Goal: Task Accomplishment & Management: Use online tool/utility

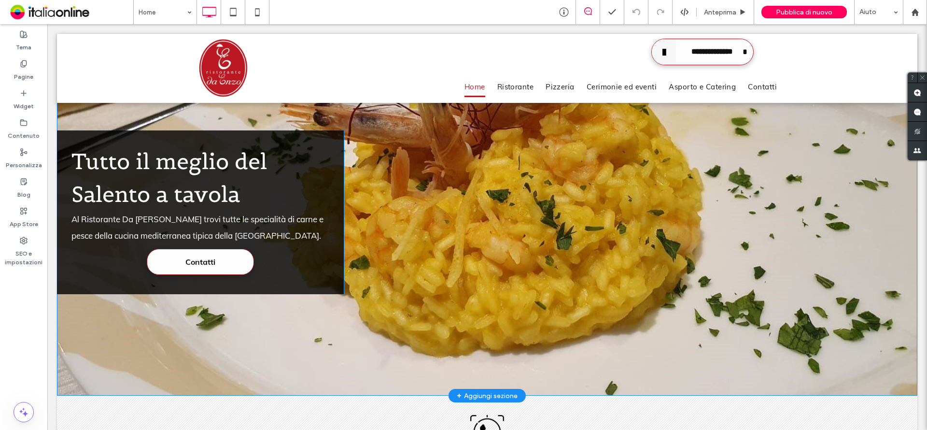
scroll to position [97, 0]
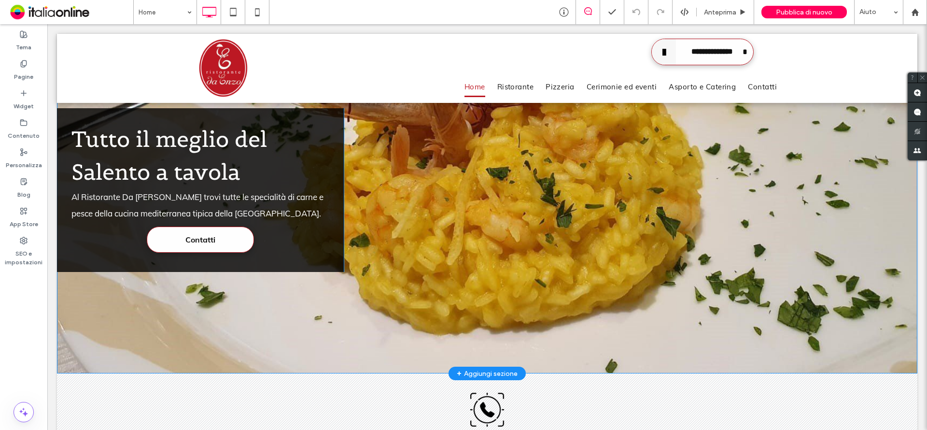
click at [784, 214] on div "Click To Paste" at bounding box center [631, 190] width 574 height 164
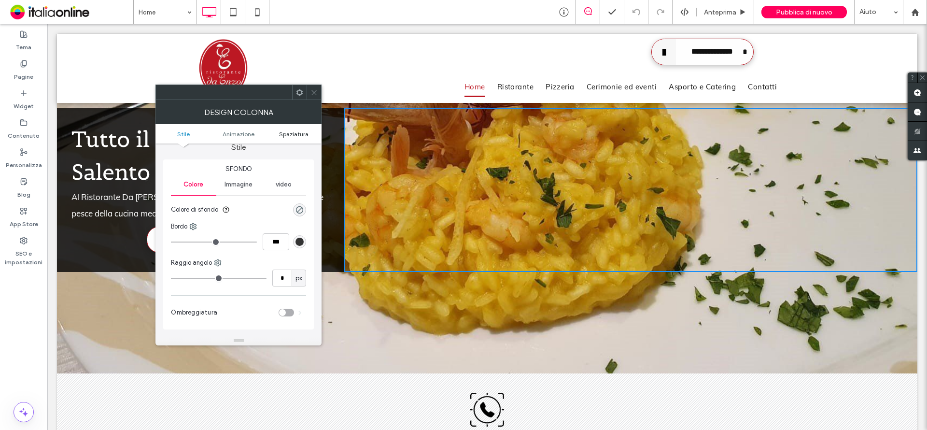
scroll to position [0, 0]
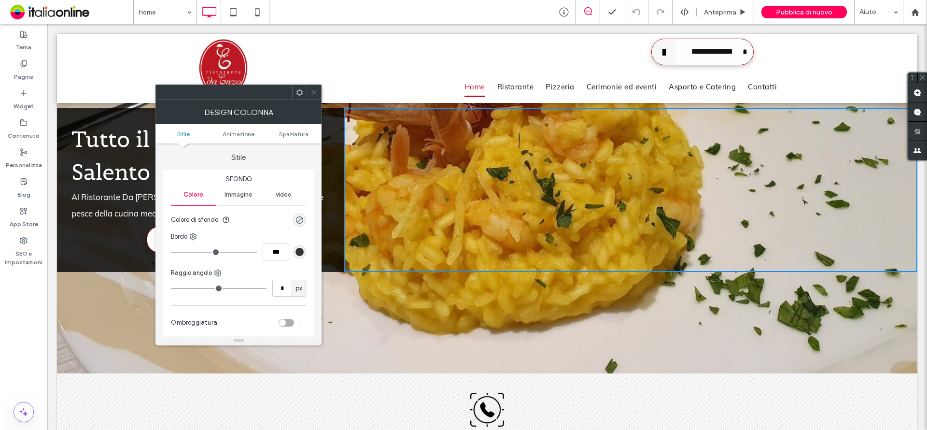
click at [314, 97] on span at bounding box center [313, 92] width 7 height 14
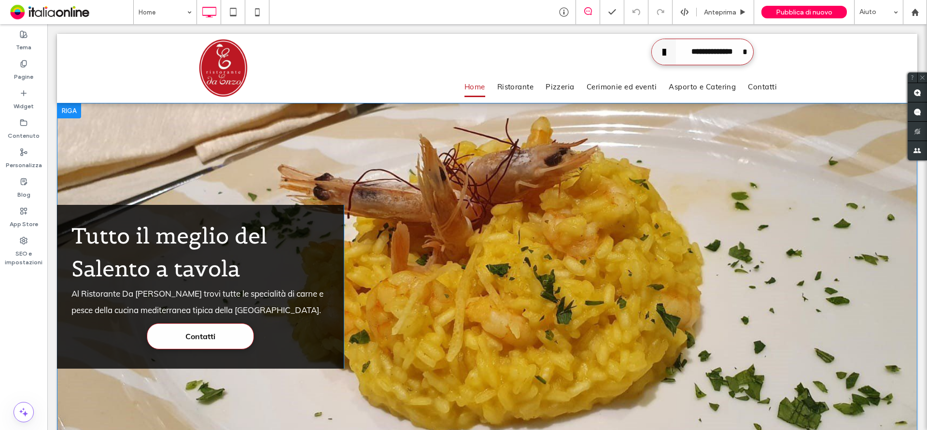
click at [733, 157] on div "Tutto il meglio del Salento a tavola Al Ristorante Da [PERSON_NAME] trovi tutte…" at bounding box center [487, 286] width 860 height 367
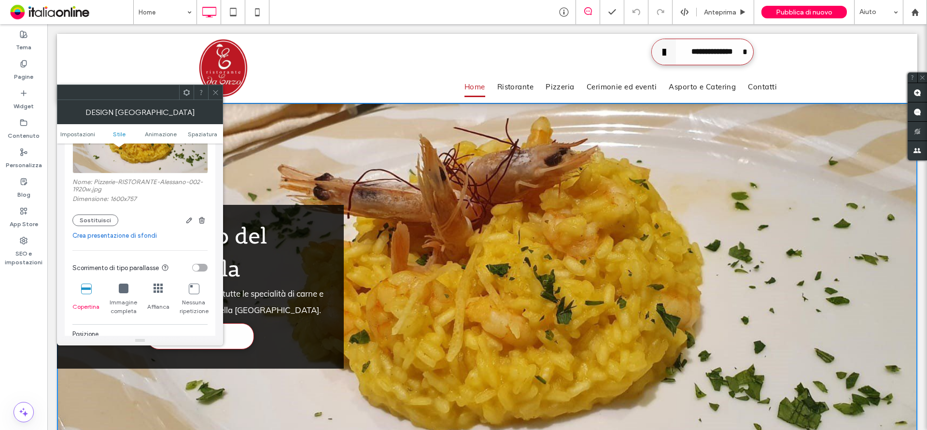
scroll to position [290, 0]
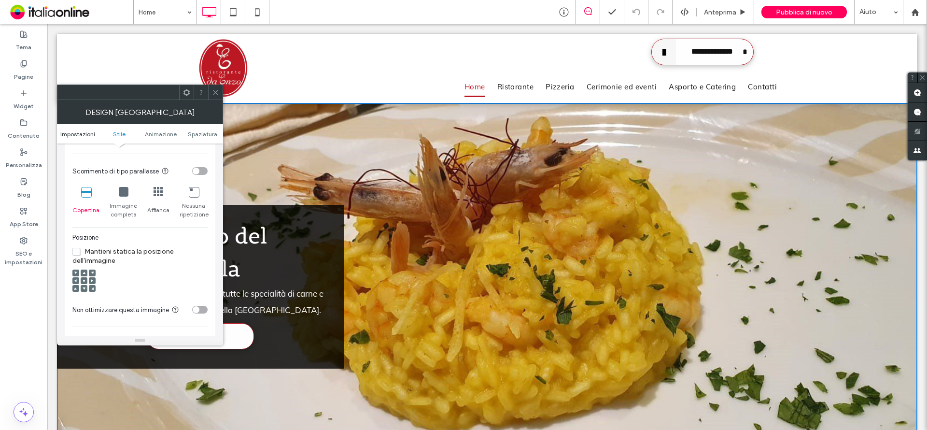
click at [78, 136] on span "Impostazioni" at bounding box center [77, 133] width 35 height 7
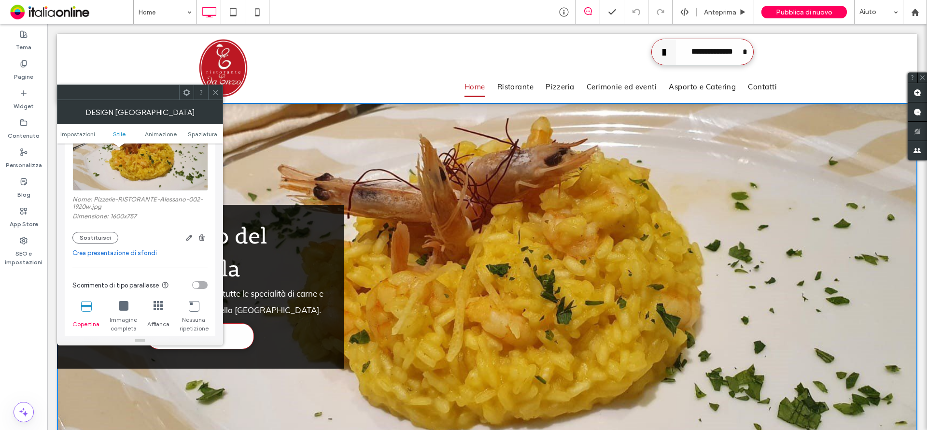
scroll to position [193, 0]
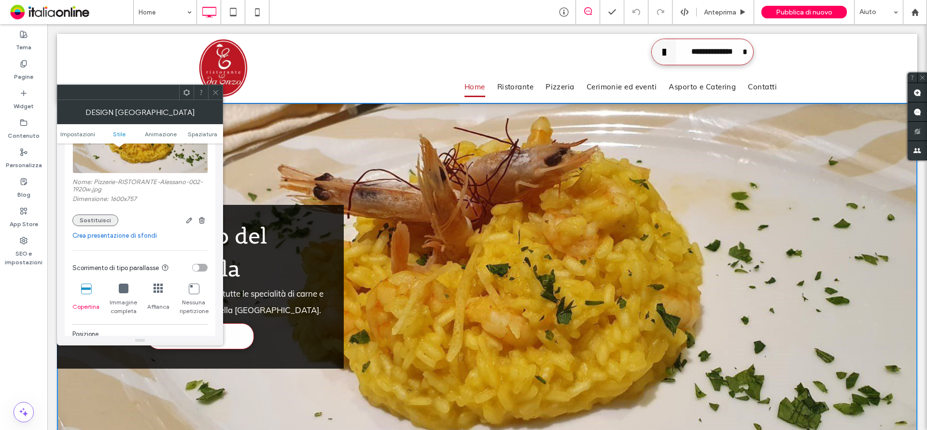
click at [98, 218] on button "Sostituisci" at bounding box center [95, 220] width 46 height 12
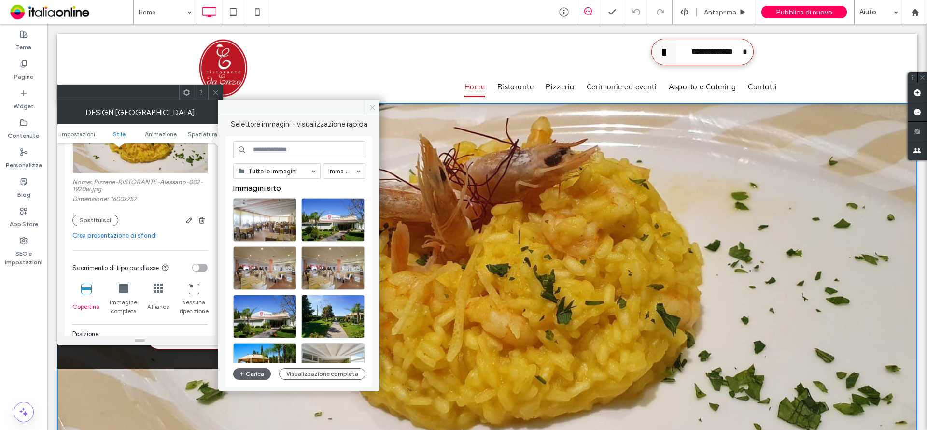
click at [374, 106] on icon at bounding box center [372, 107] width 7 height 7
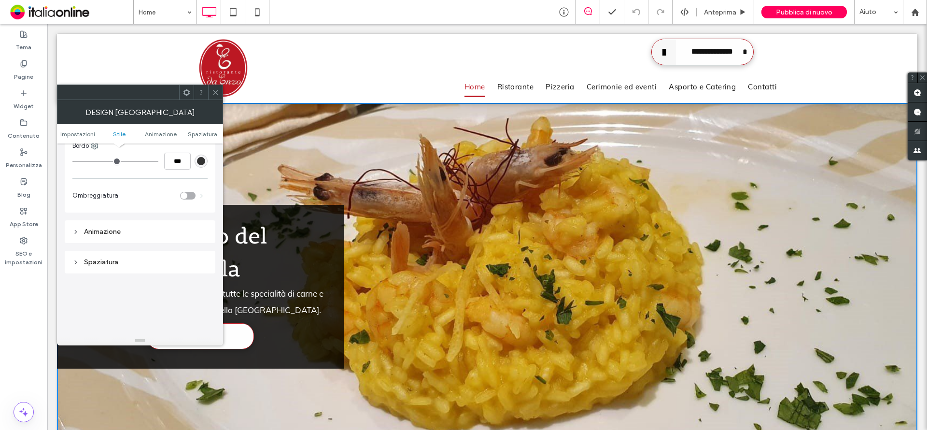
scroll to position [531, 0]
click at [79, 213] on div "Animazione" at bounding box center [139, 215] width 135 height 8
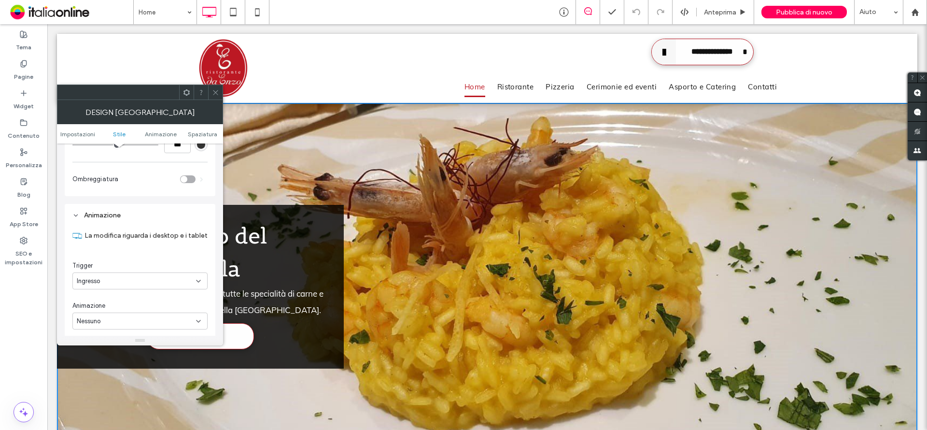
click at [216, 90] on icon at bounding box center [215, 92] width 7 height 7
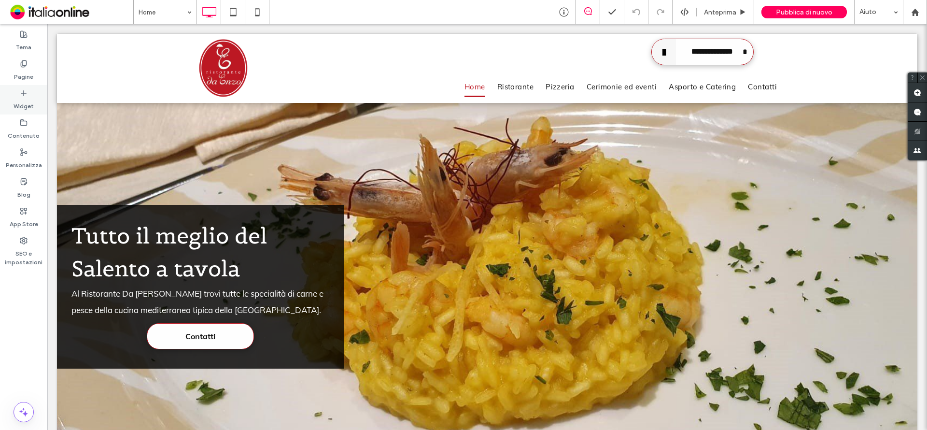
click at [24, 93] on use at bounding box center [23, 92] width 5 height 5
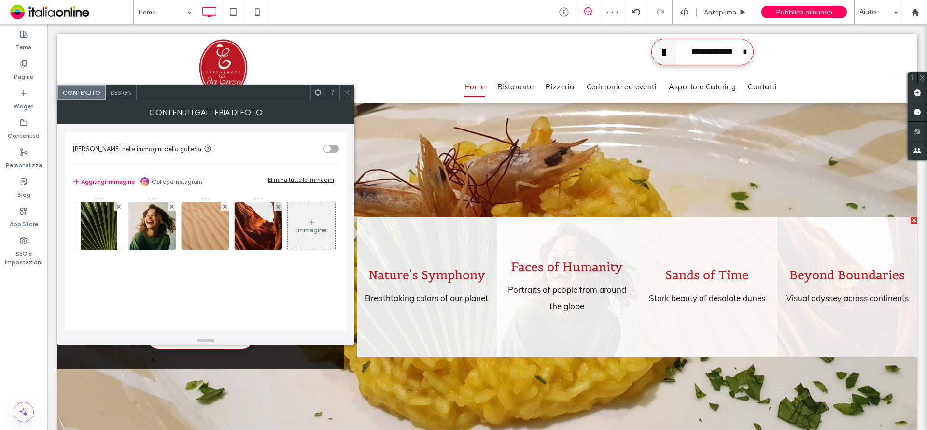
click at [347, 89] on icon at bounding box center [346, 92] width 7 height 7
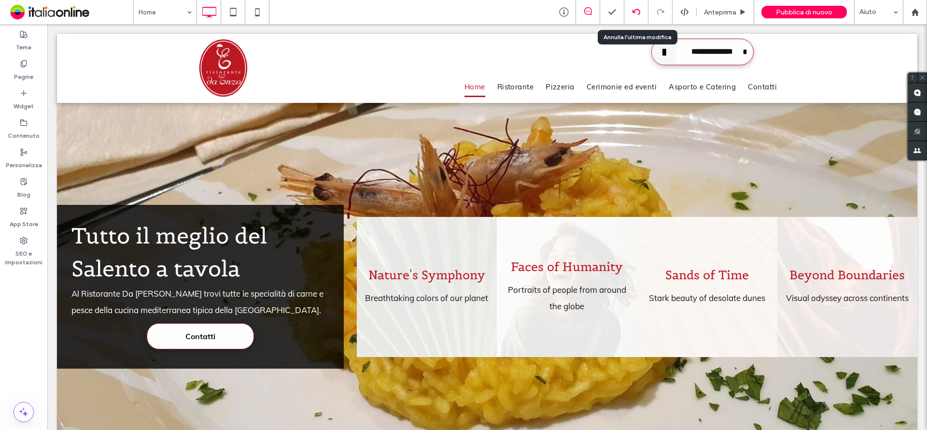
click at [634, 15] on icon at bounding box center [637, 12] width 8 height 8
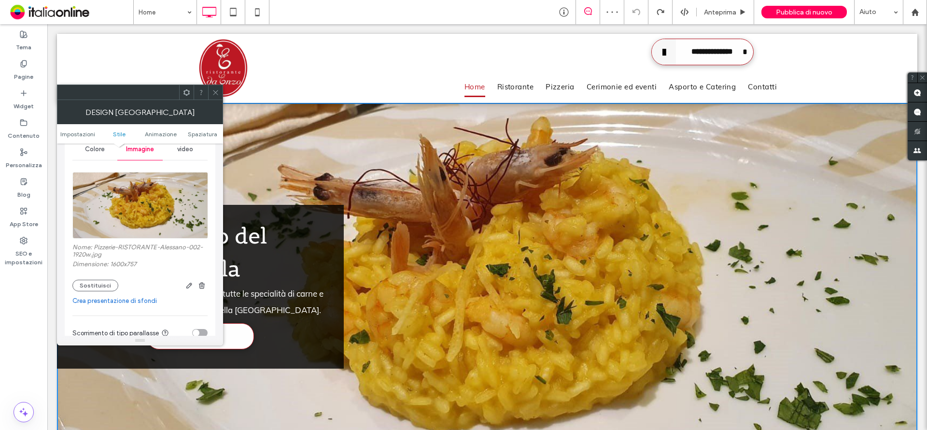
scroll to position [145, 0]
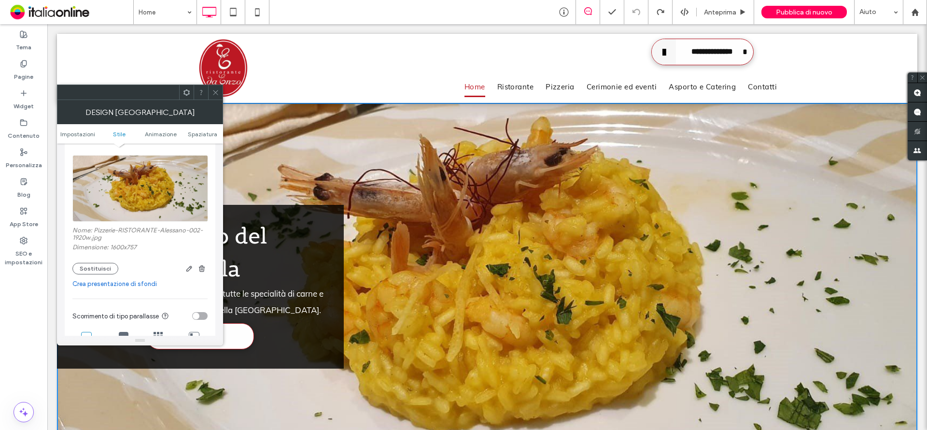
click at [131, 284] on link "Crea presentazione di sfondi" at bounding box center [139, 284] width 135 height 10
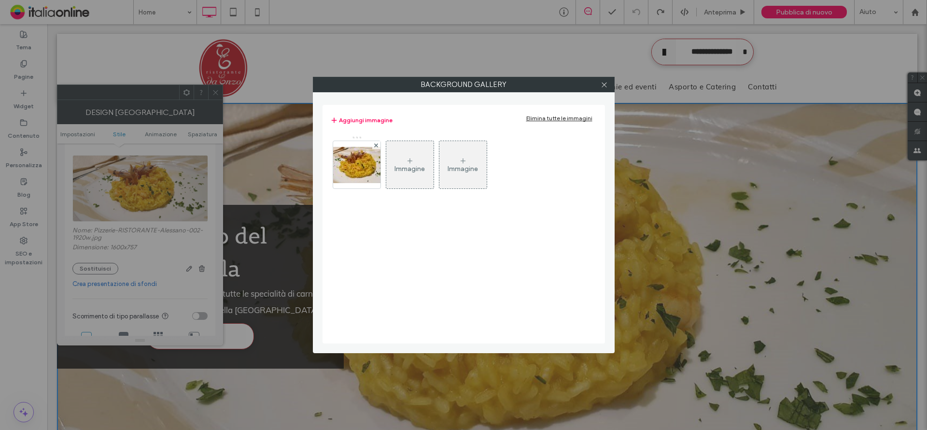
click at [409, 167] on div "Immagine" at bounding box center [410, 169] width 30 height 8
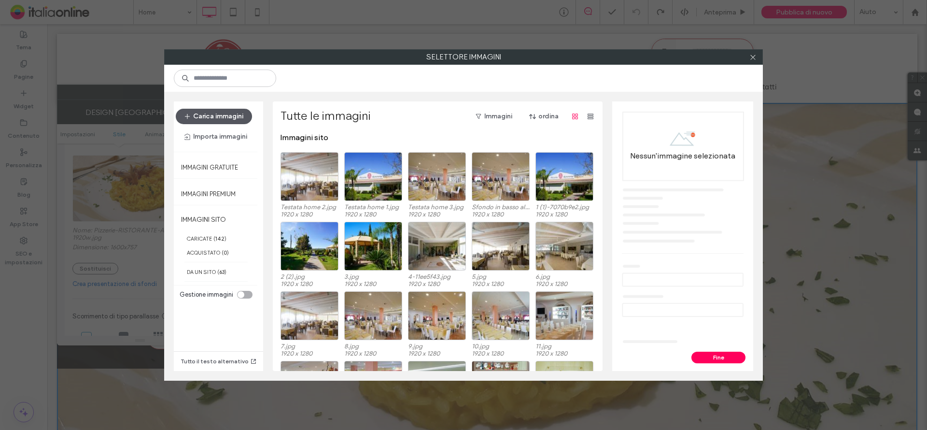
click at [216, 113] on button "Carica immagini" at bounding box center [214, 116] width 76 height 15
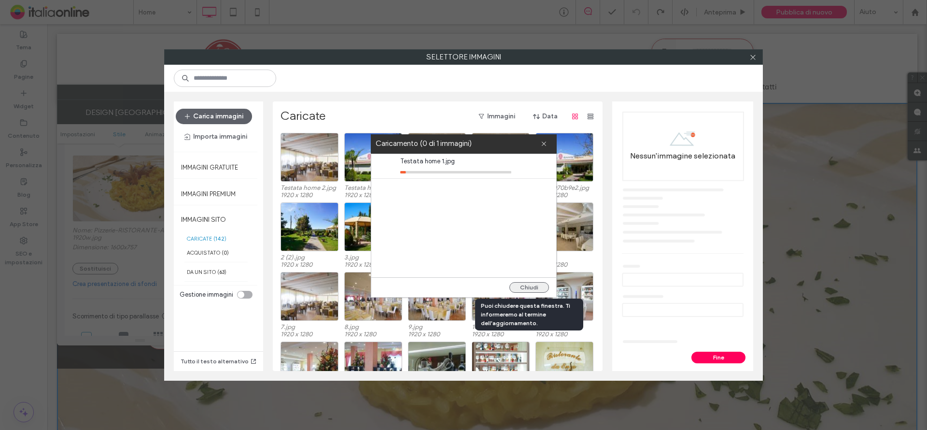
click at [532, 288] on button "Chiudi" at bounding box center [529, 287] width 40 height 11
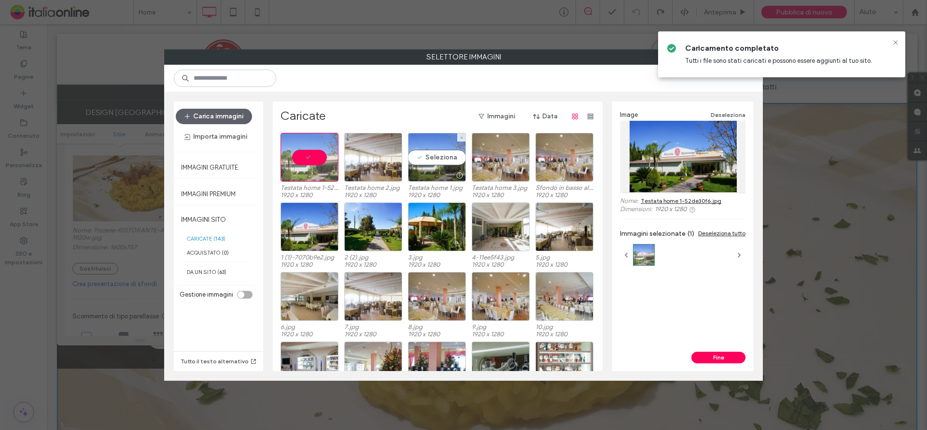
click at [431, 156] on div "Seleziona" at bounding box center [437, 157] width 58 height 49
click at [304, 154] on div at bounding box center [310, 157] width 58 height 49
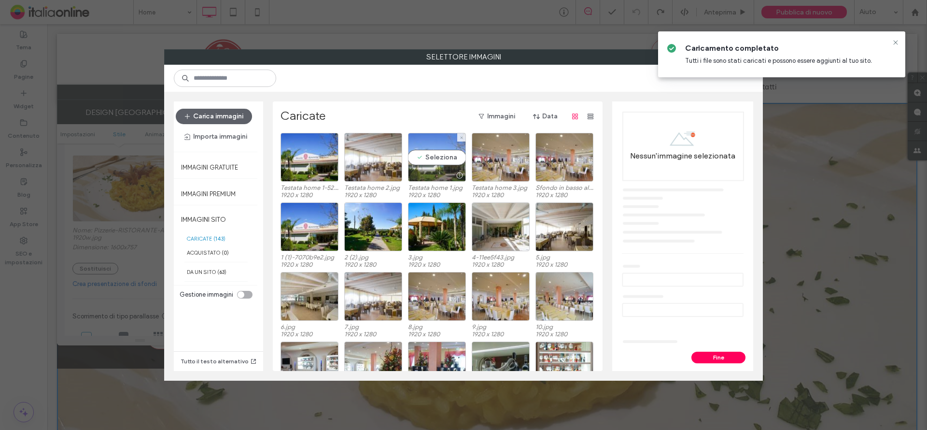
click at [440, 158] on div "Seleziona" at bounding box center [437, 157] width 58 height 49
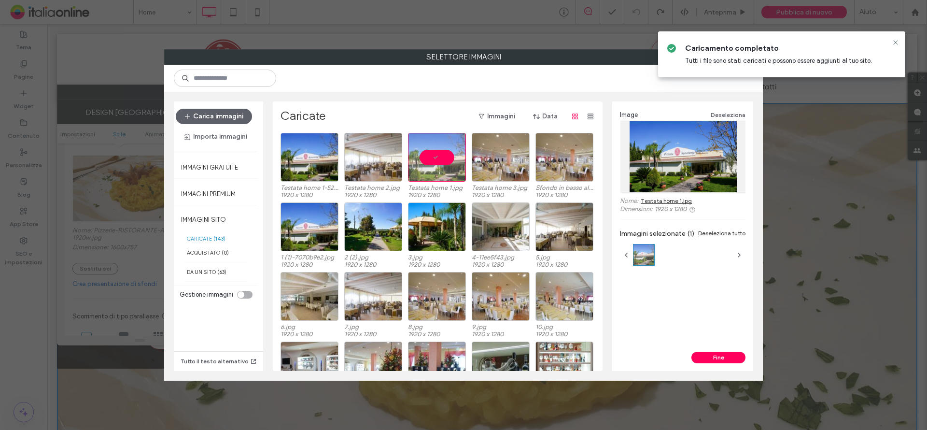
scroll to position [40, 0]
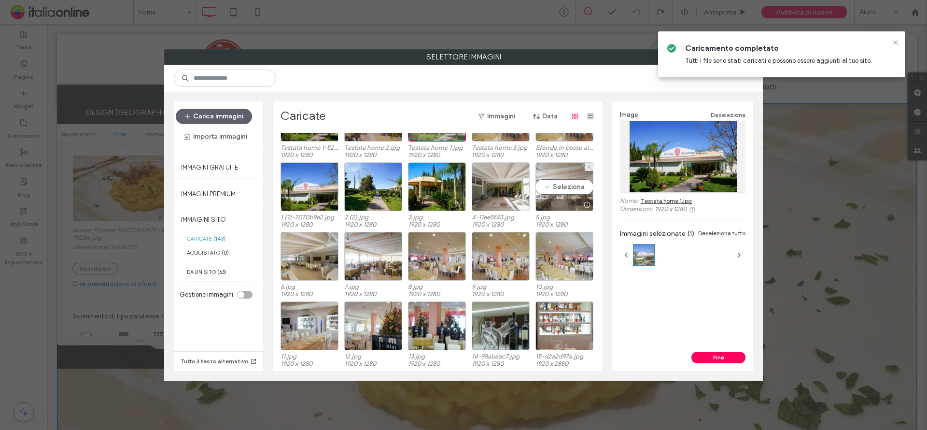
click at [576, 187] on div "Seleziona" at bounding box center [565, 186] width 58 height 49
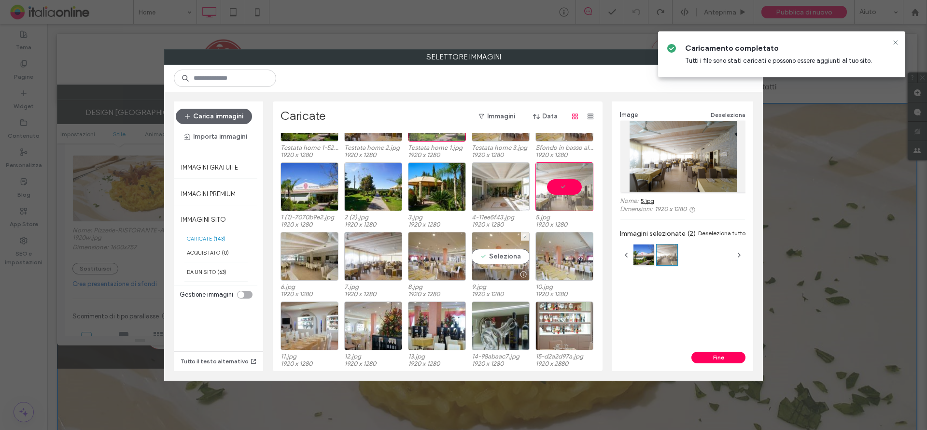
click at [482, 248] on div "Seleziona" at bounding box center [501, 256] width 58 height 49
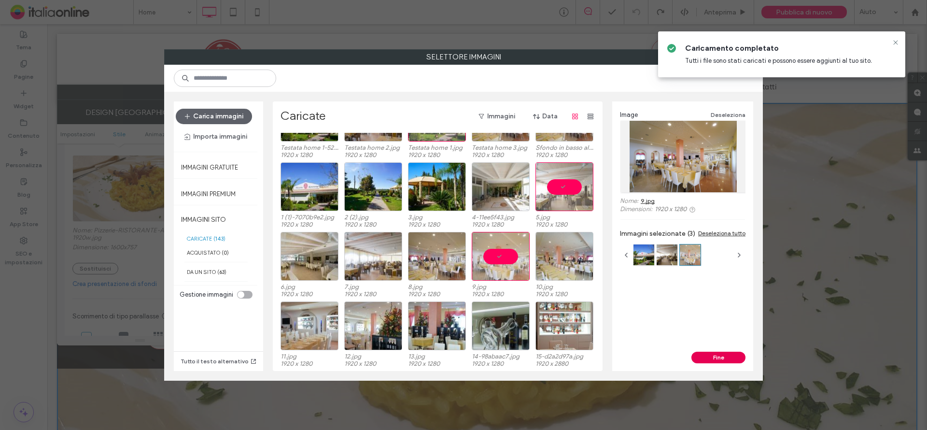
click at [725, 356] on button "Fine" at bounding box center [718, 358] width 54 height 12
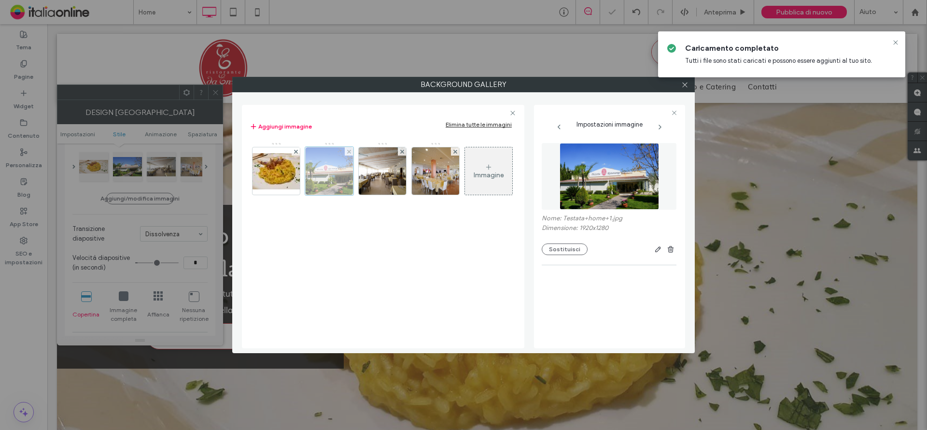
scroll to position [128, 0]
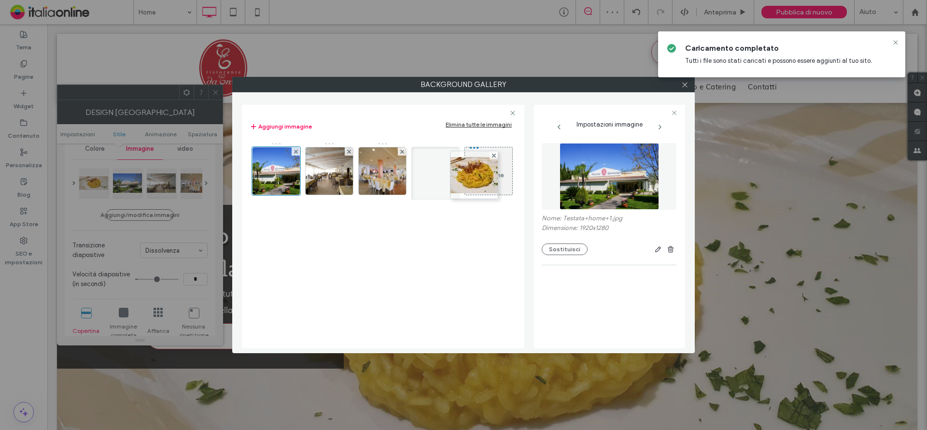
drag, startPoint x: 282, startPoint y: 168, endPoint x: 467, endPoint y: 168, distance: 185.4
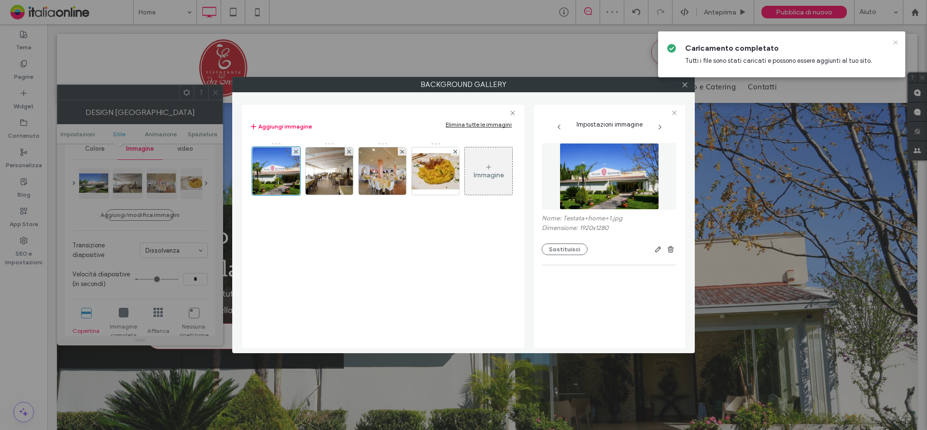
click at [896, 42] on icon at bounding box center [896, 43] width 8 height 8
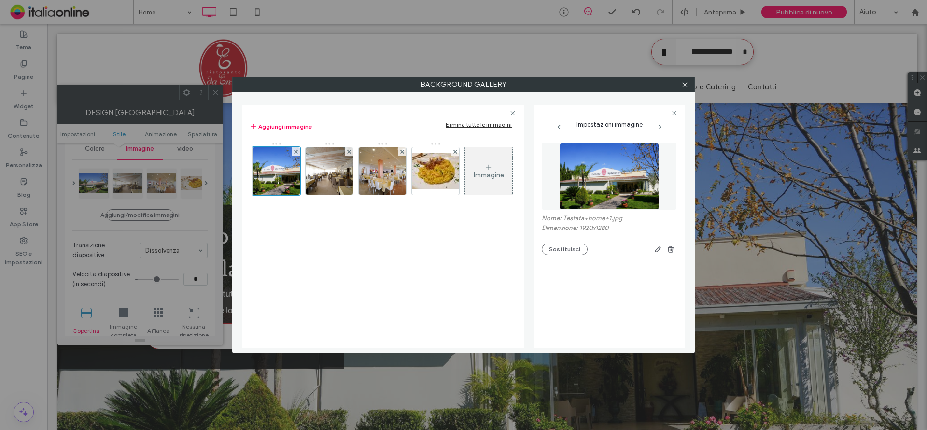
drag, startPoint x: 686, startPoint y: 85, endPoint x: 667, endPoint y: 85, distance: 18.8
click at [686, 85] on icon at bounding box center [684, 84] width 7 height 7
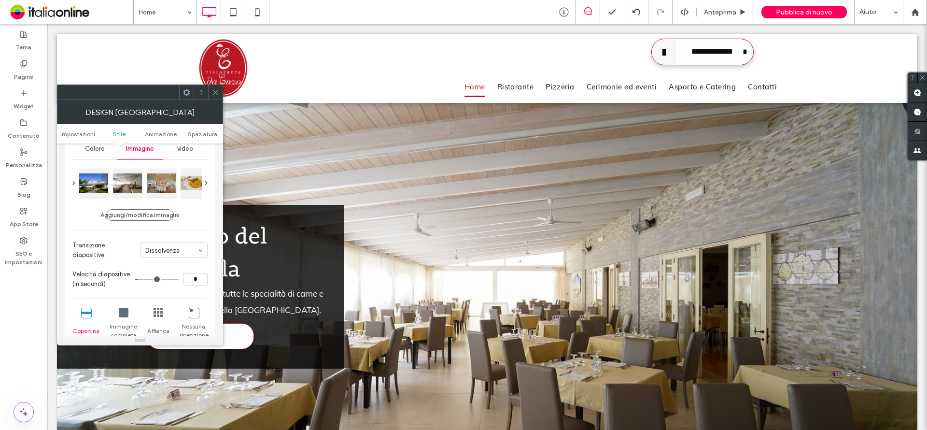
click at [218, 90] on use at bounding box center [215, 92] width 5 height 5
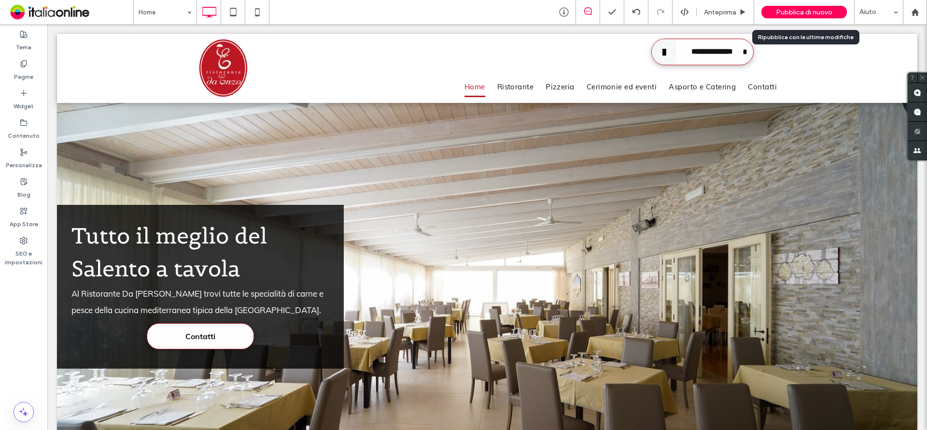
click at [810, 15] on span "Pubblica di nuovo" at bounding box center [804, 12] width 56 height 8
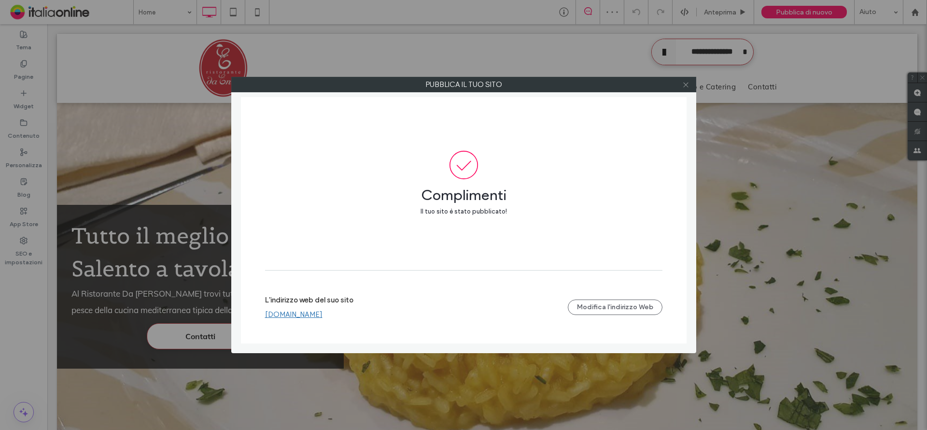
click at [687, 86] on icon at bounding box center [685, 84] width 7 height 7
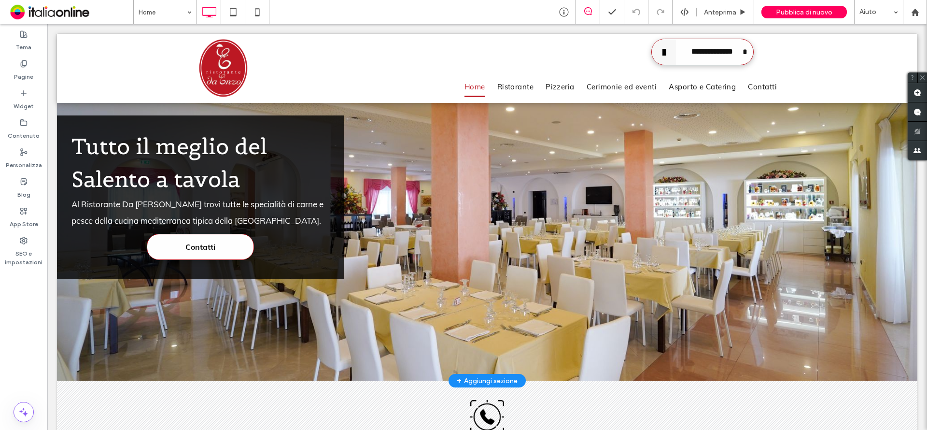
scroll to position [97, 0]
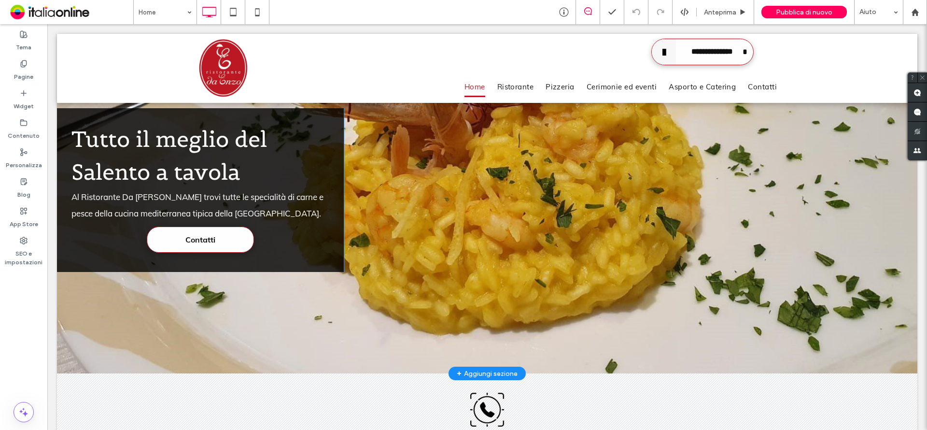
click at [664, 239] on div "Click To Paste" at bounding box center [631, 190] width 574 height 164
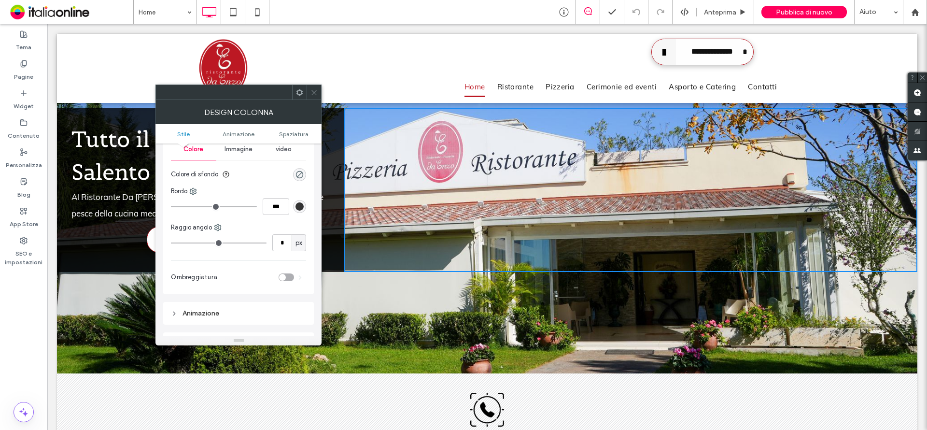
scroll to position [0, 0]
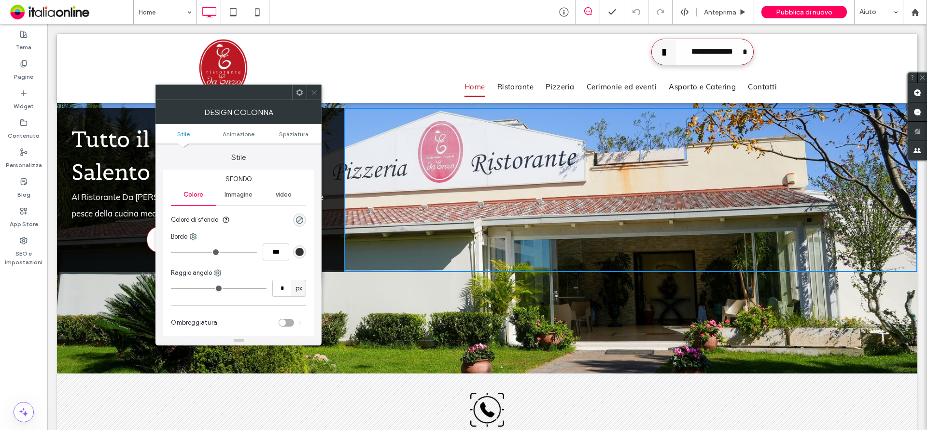
click at [232, 190] on div "Immagine" at bounding box center [238, 194] width 45 height 21
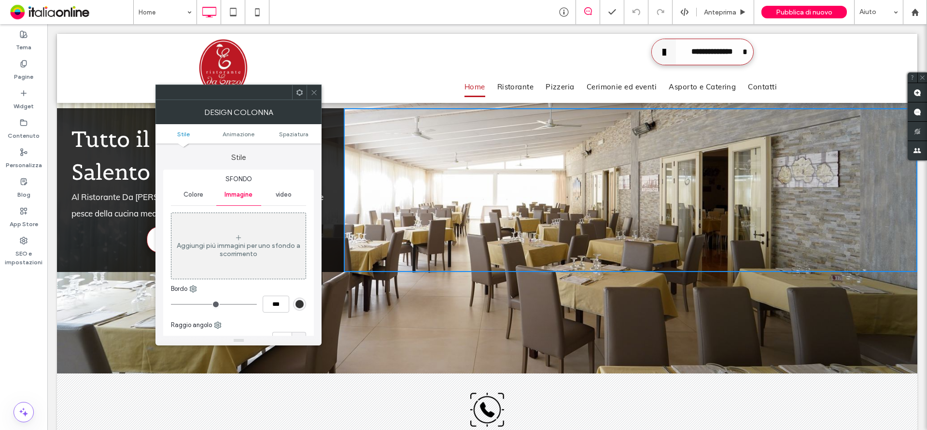
click at [317, 89] on icon at bounding box center [313, 92] width 7 height 7
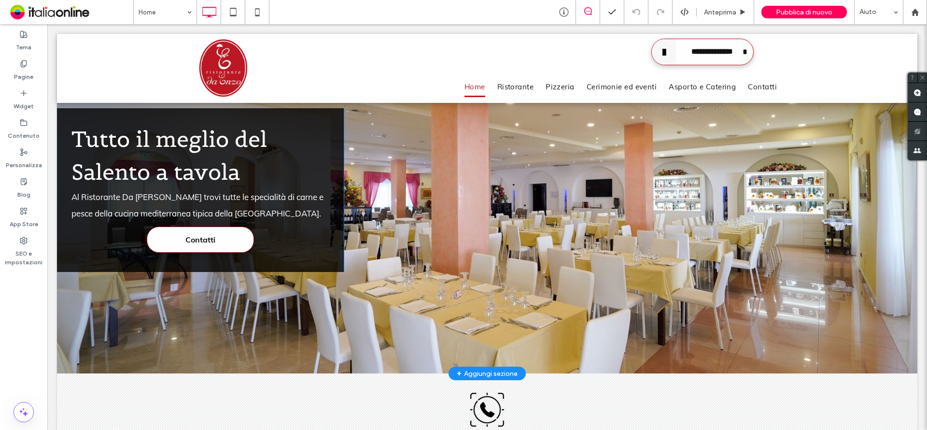
click at [437, 331] on div at bounding box center [487, 189] width 860 height 367
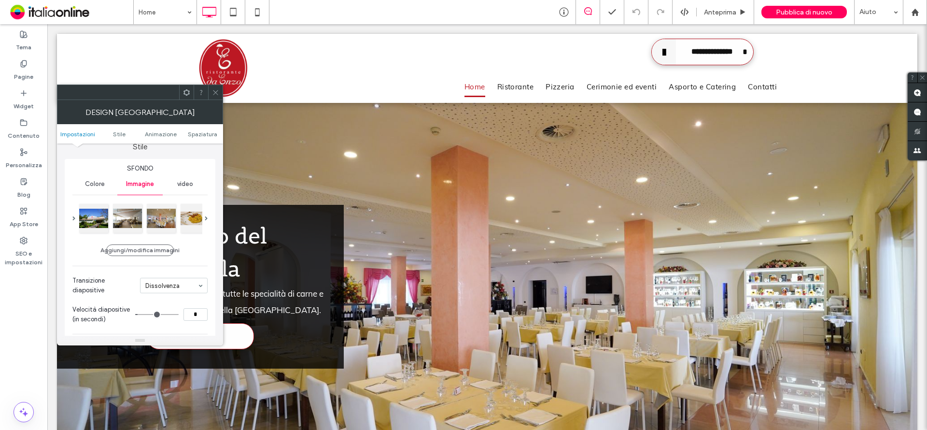
scroll to position [97, 0]
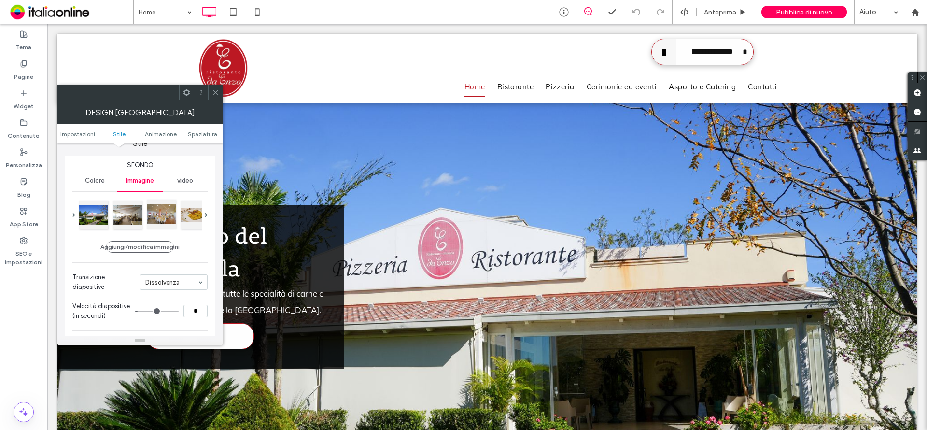
click at [167, 216] on div at bounding box center [161, 213] width 29 height 29
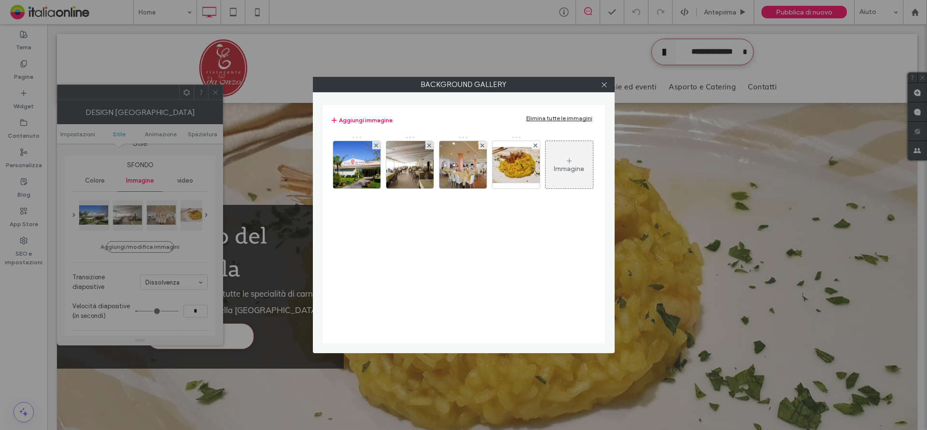
click at [568, 157] on icon at bounding box center [569, 161] width 8 height 8
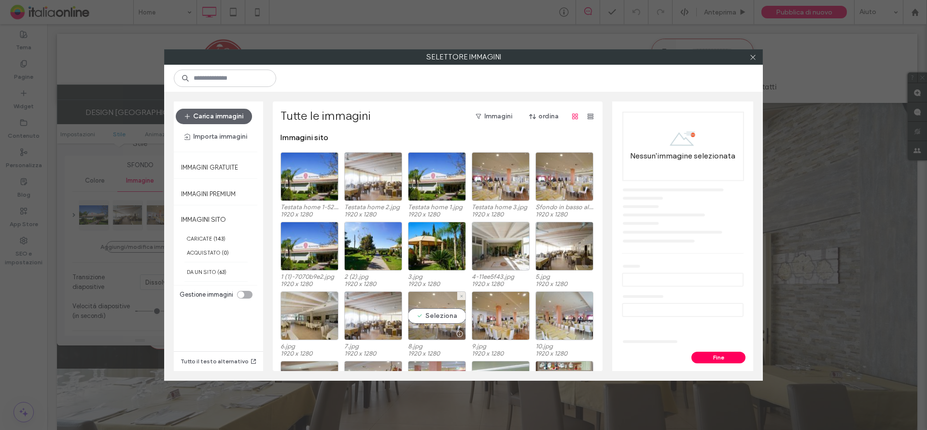
click at [435, 312] on div "Seleziona" at bounding box center [437, 315] width 58 height 49
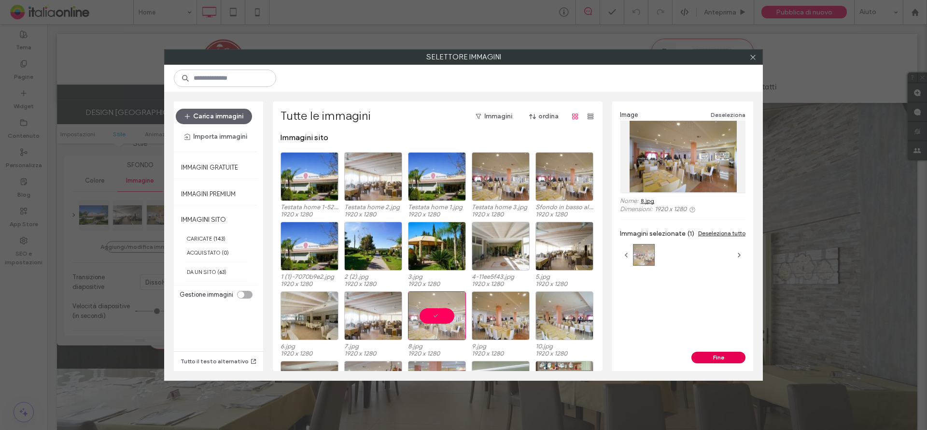
click at [719, 353] on button "Fine" at bounding box center [718, 358] width 54 height 12
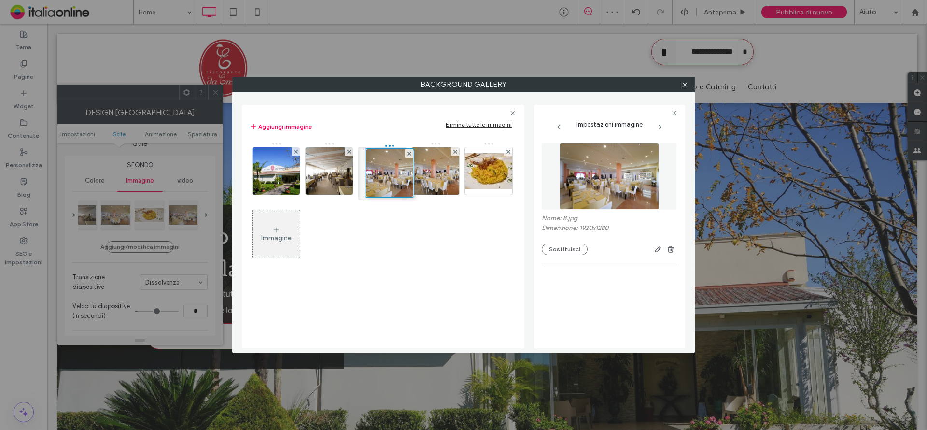
drag, startPoint x: 486, startPoint y: 168, endPoint x: 389, endPoint y: 167, distance: 97.1
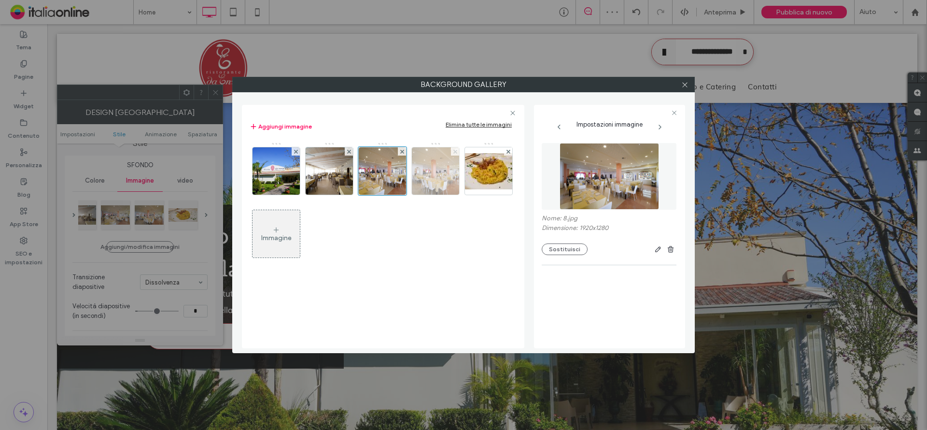
click at [456, 154] on span at bounding box center [455, 151] width 4 height 8
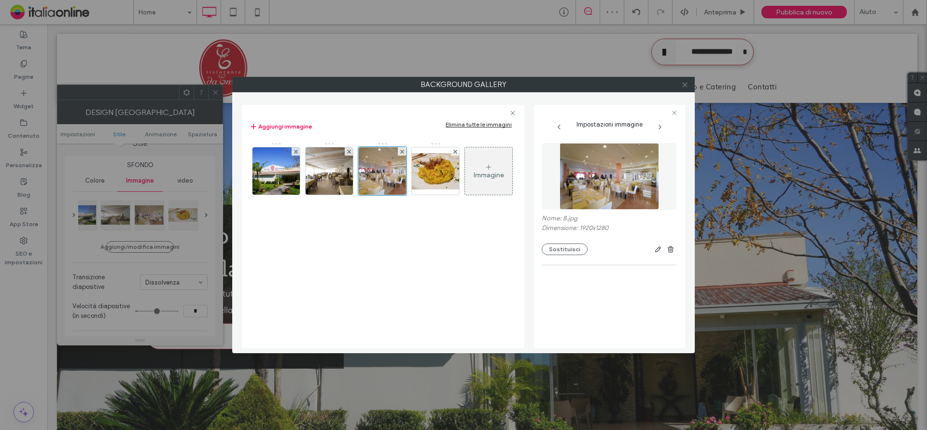
click at [684, 86] on icon at bounding box center [684, 84] width 7 height 7
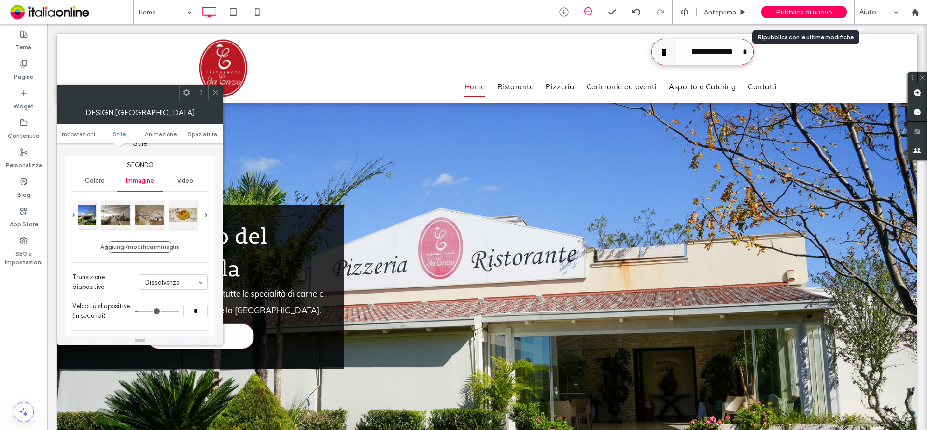
click at [820, 9] on span "Pubblica di nuovo" at bounding box center [804, 12] width 56 height 8
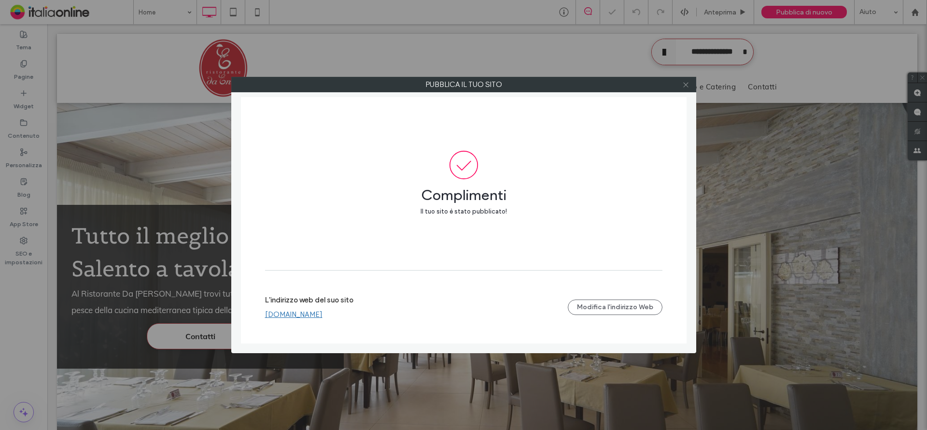
click at [685, 80] on span at bounding box center [685, 84] width 7 height 14
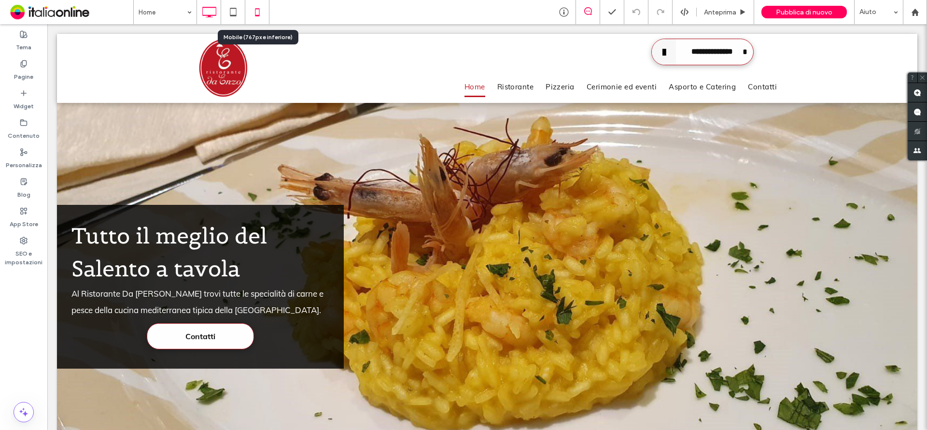
click at [258, 8] on icon at bounding box center [257, 11] width 19 height 19
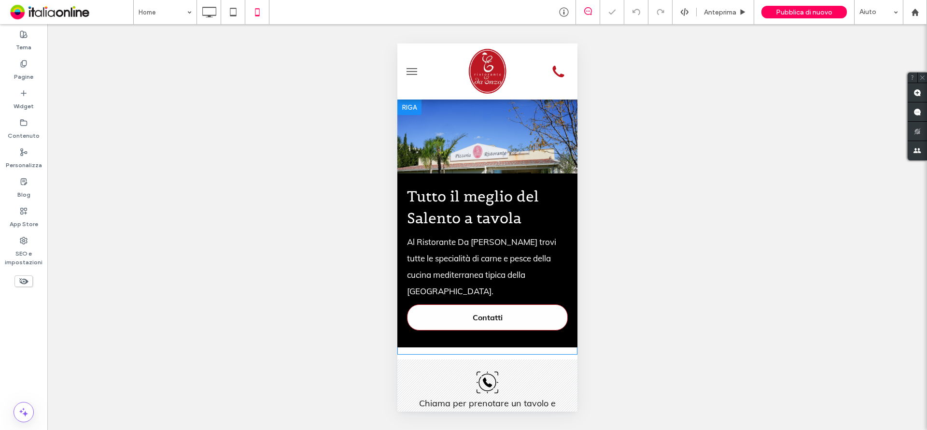
scroll to position [0, 0]
drag, startPoint x: 561, startPoint y: 339, endPoint x: 552, endPoint y: 343, distance: 9.3
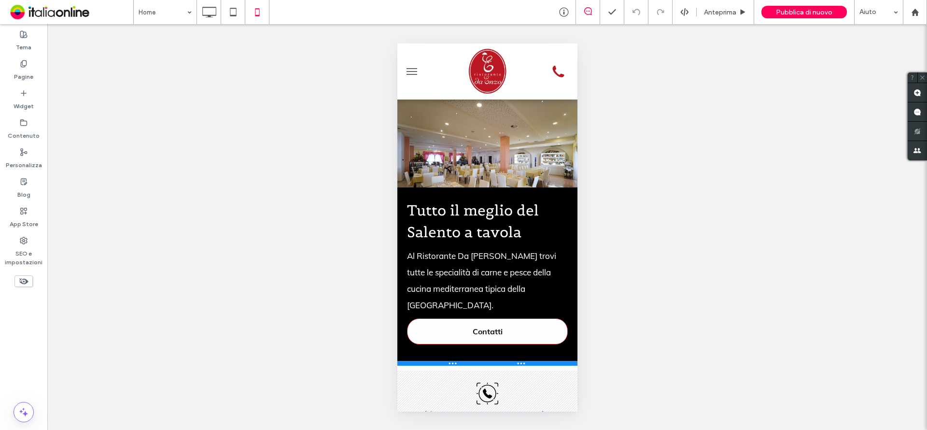
drag, startPoint x: 537, startPoint y: 337, endPoint x: 541, endPoint y: 365, distance: 28.2
click at [541, 365] on div at bounding box center [487, 363] width 180 height 5
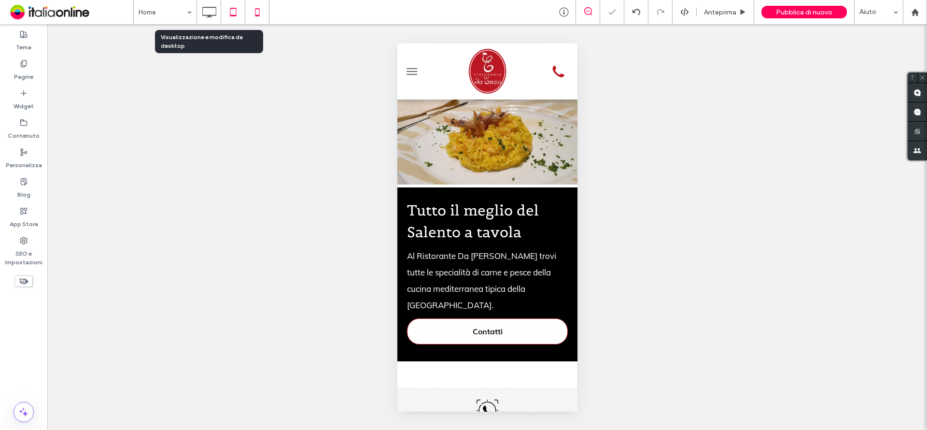
click at [212, 14] on icon at bounding box center [208, 11] width 19 height 19
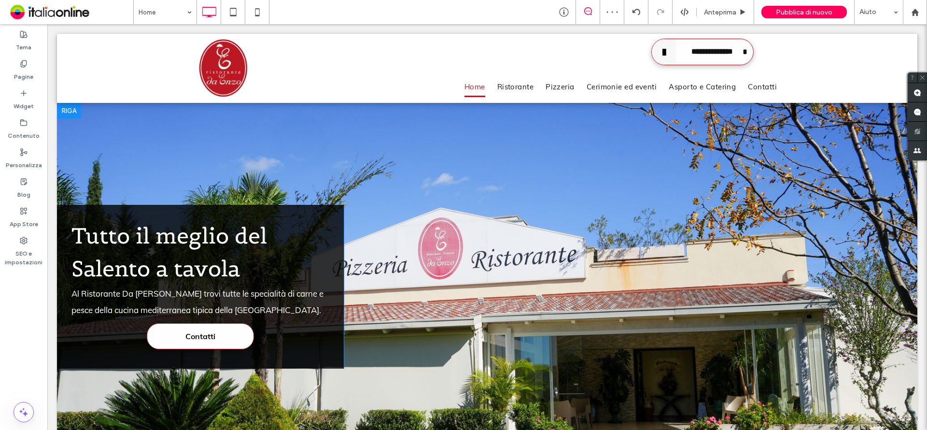
click at [578, 274] on div "Click To Paste" at bounding box center [631, 287] width 574 height 164
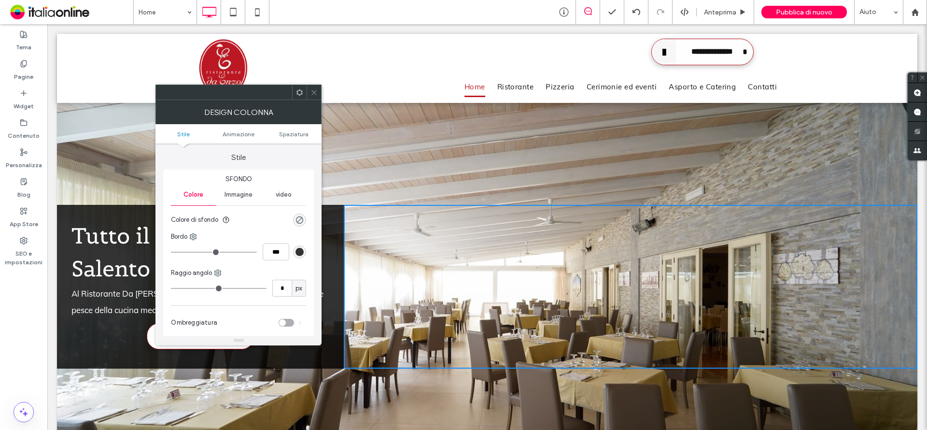
drag, startPoint x: 314, startPoint y: 91, endPoint x: 320, endPoint y: 92, distance: 5.9
click at [315, 91] on icon at bounding box center [313, 92] width 7 height 7
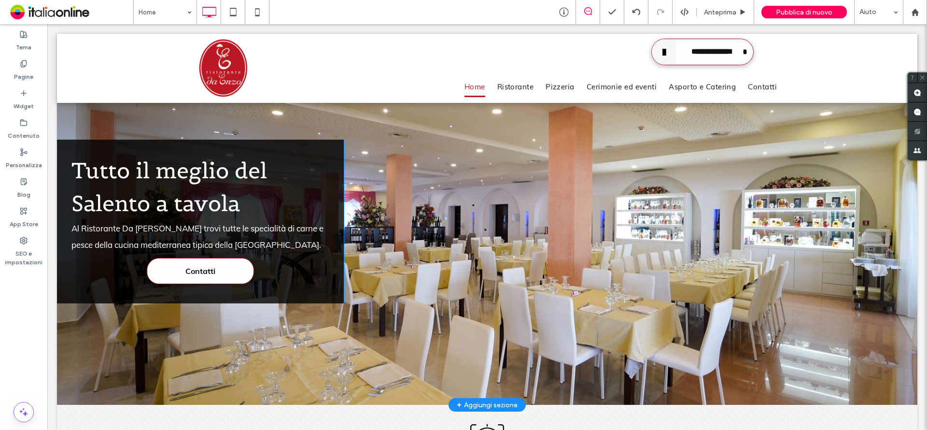
scroll to position [48, 0]
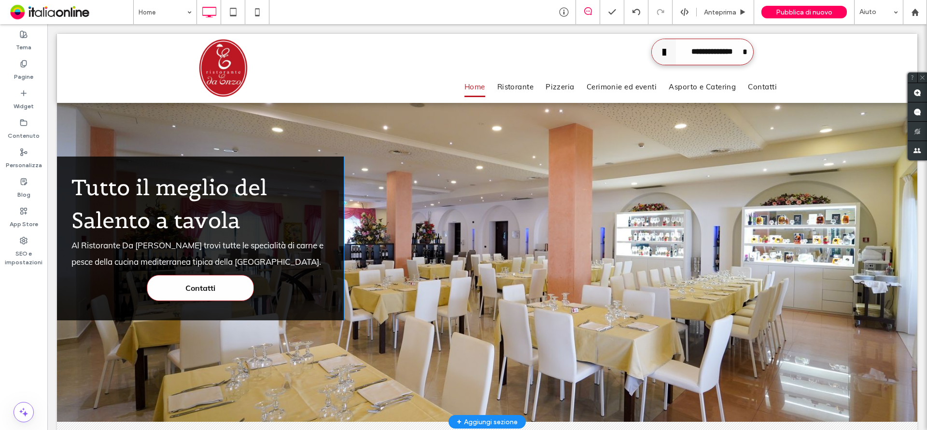
click at [639, 242] on div "Click To Paste" at bounding box center [631, 238] width 574 height 164
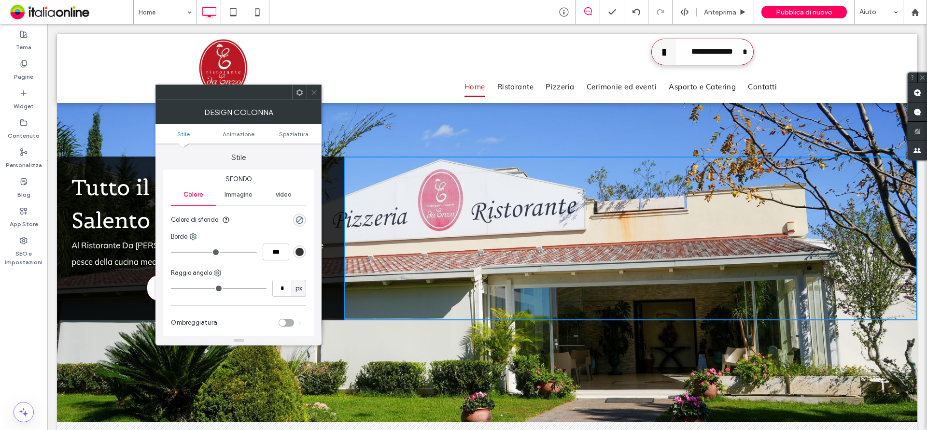
click at [906, 159] on div at bounding box center [637, 159] width 561 height 7
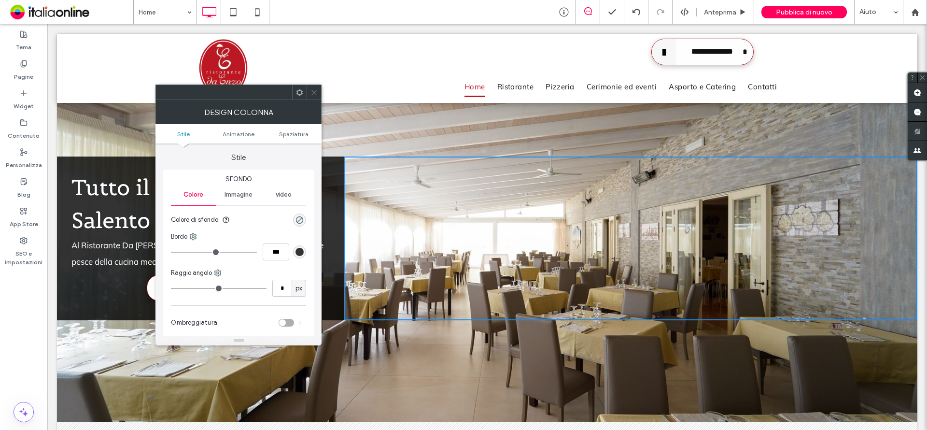
click at [315, 92] on icon at bounding box center [313, 92] width 7 height 7
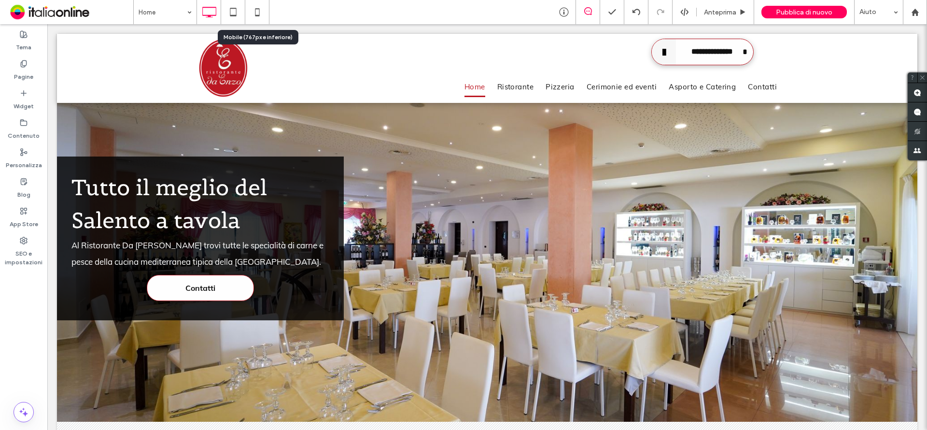
click at [260, 10] on icon at bounding box center [257, 11] width 19 height 19
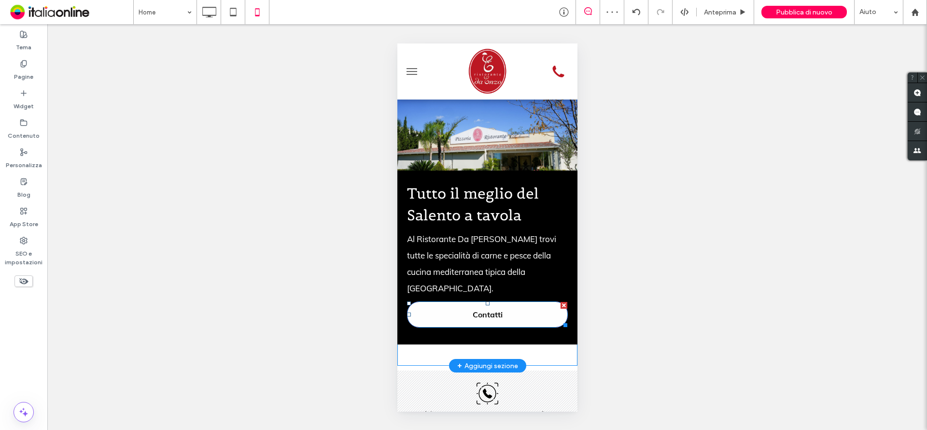
scroll to position [0, 0]
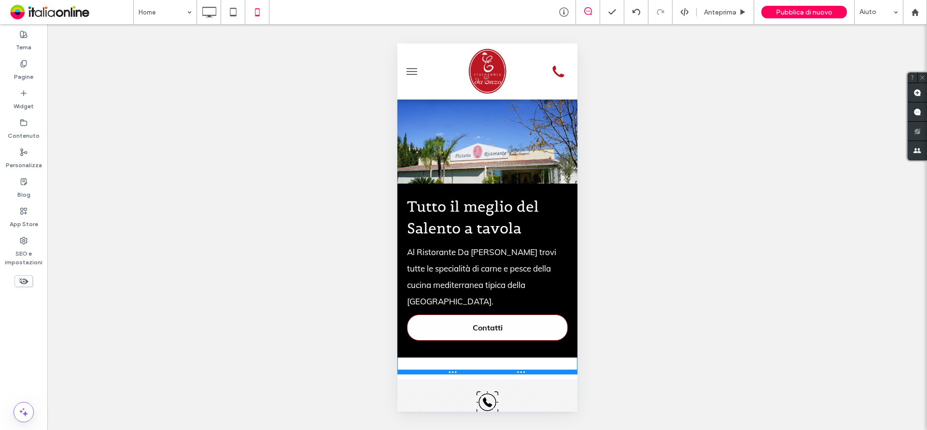
drag, startPoint x: 549, startPoint y: 366, endPoint x: 556, endPoint y: 357, distance: 11.0
click at [556, 369] on div at bounding box center [487, 371] width 180 height 5
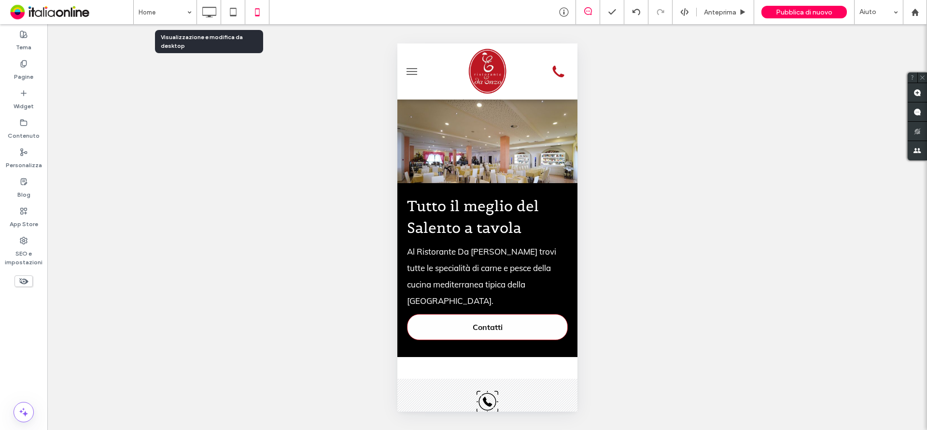
click at [211, 9] on icon at bounding box center [208, 11] width 19 height 19
